Goal: Information Seeking & Learning: Learn about a topic

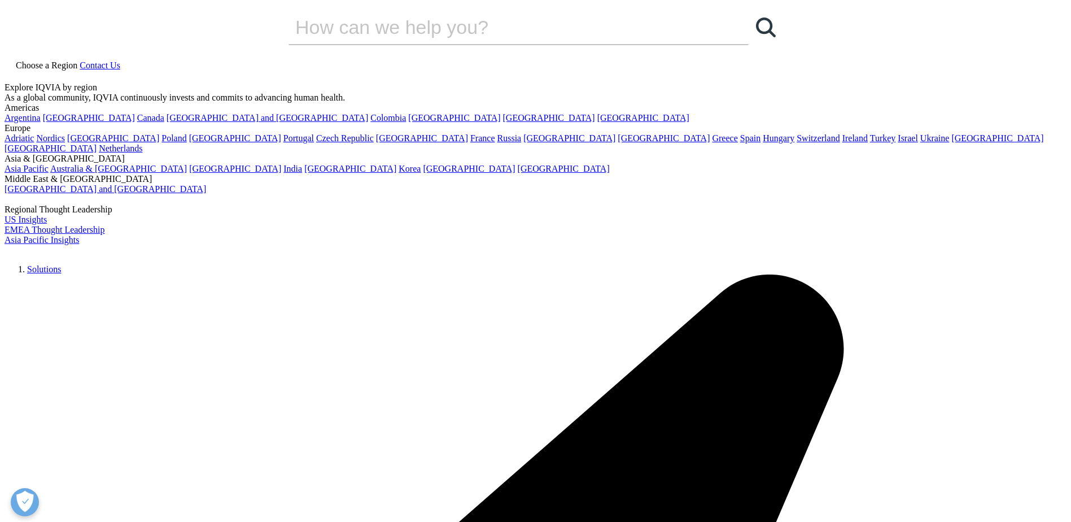
scroll to position [169, 0]
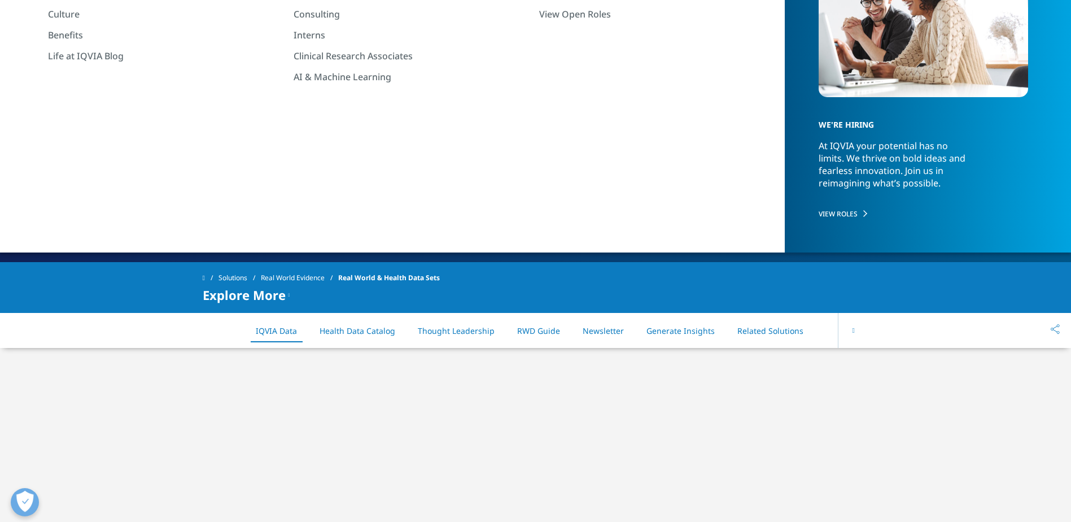
click at [849, 330] on button at bounding box center [853, 330] width 30 height 35
click at [849, 330] on div "On This Page IQVIA Data Health Data Catalog Thought Leadership RWD Guide Newsle…" at bounding box center [536, 330] width 666 height 35
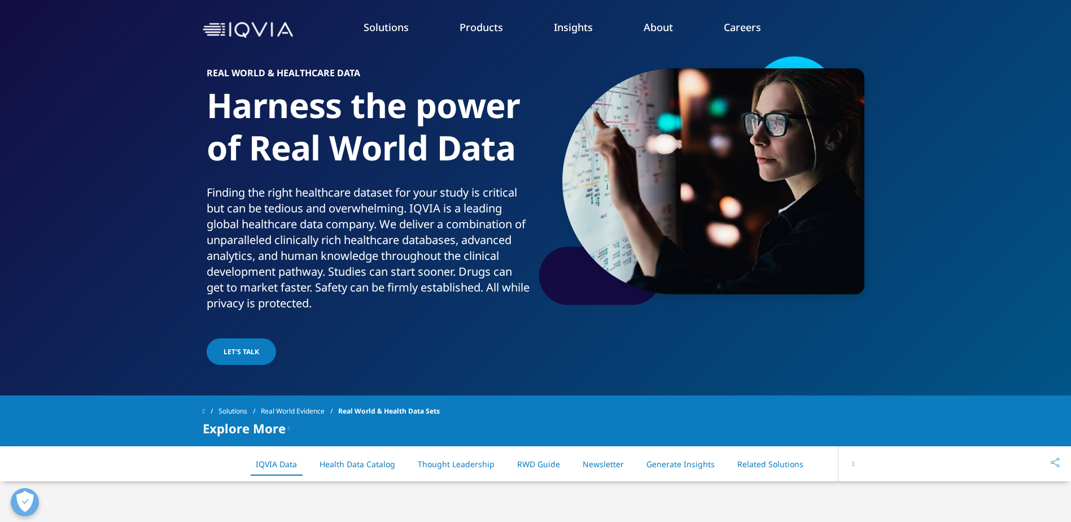
scroll to position [56, 0]
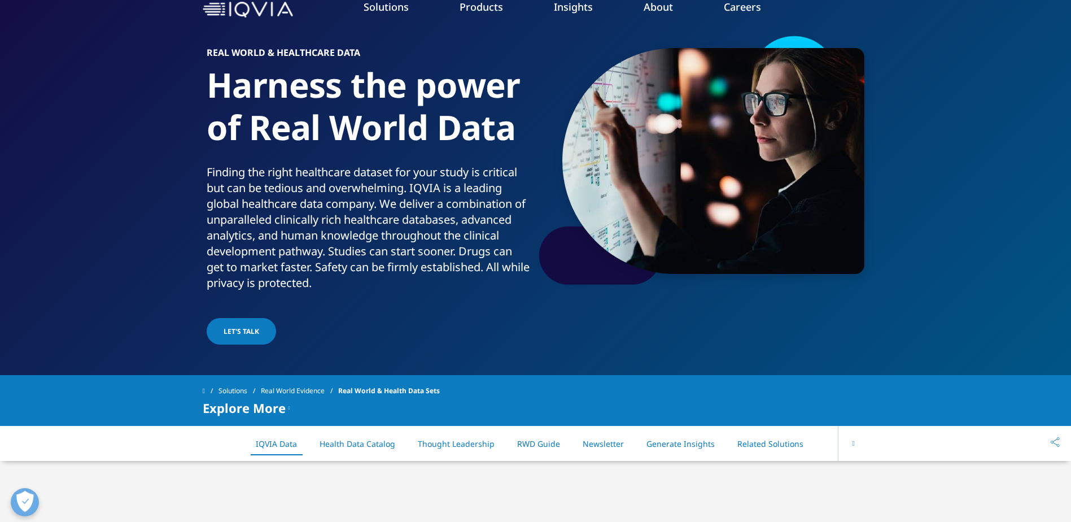
click at [69, 85] on link "Planning Suite" at bounding box center [145, 85] width 194 height 12
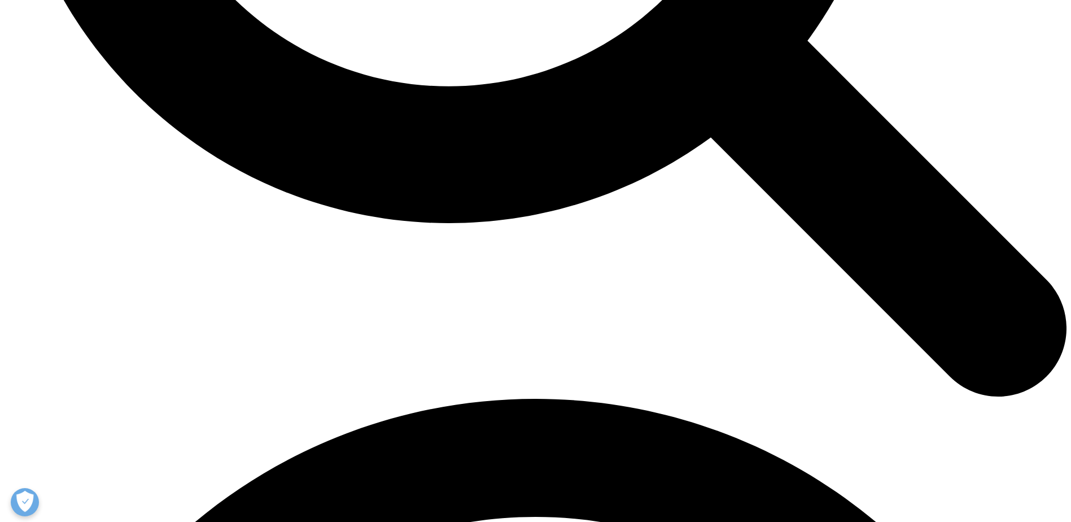
scroll to position [1863, 0]
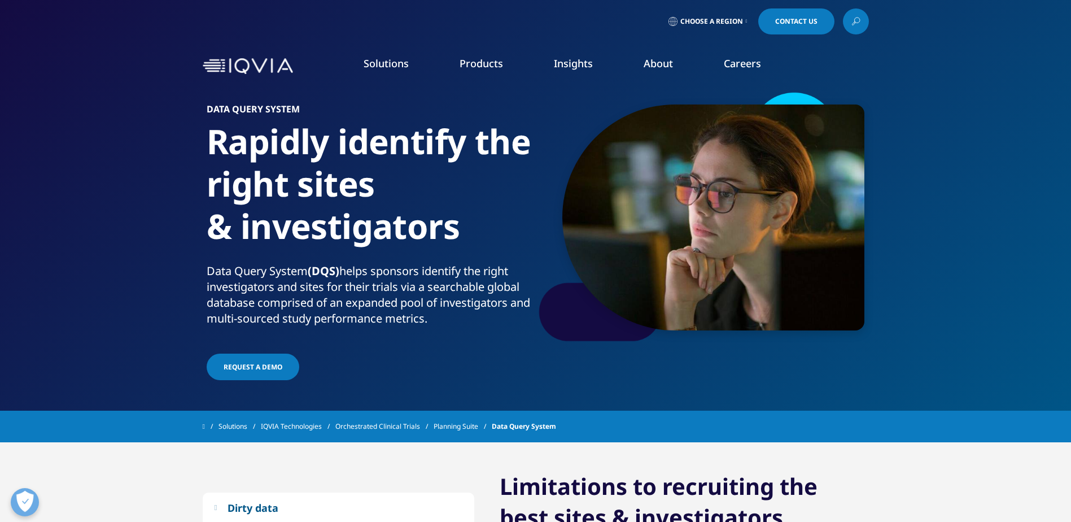
click at [746, 23] on icon at bounding box center [747, 21] width 2 height 5
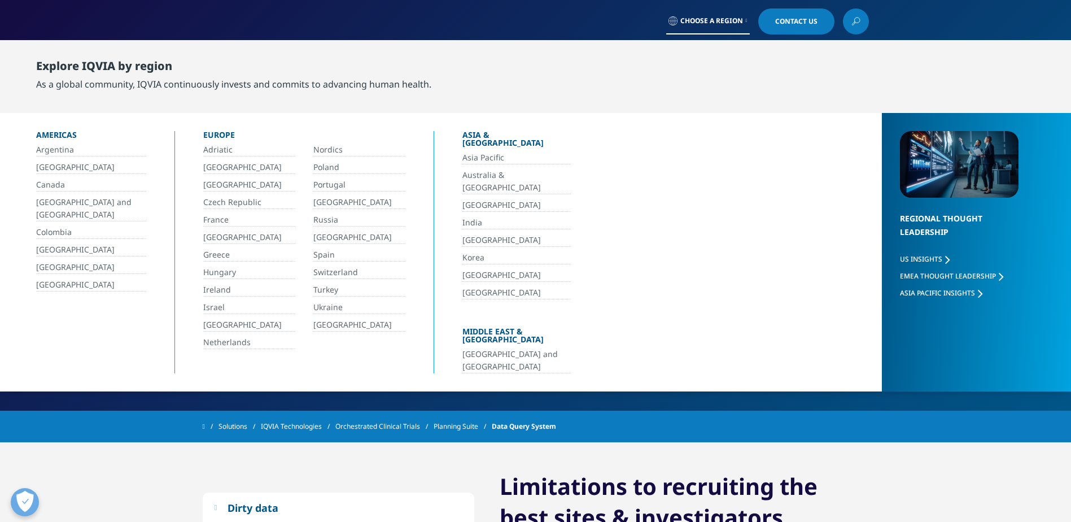
click at [221, 238] on link "[GEOGRAPHIC_DATA]" at bounding box center [249, 237] width 92 height 13
